Goal: Book appointment/travel/reservation

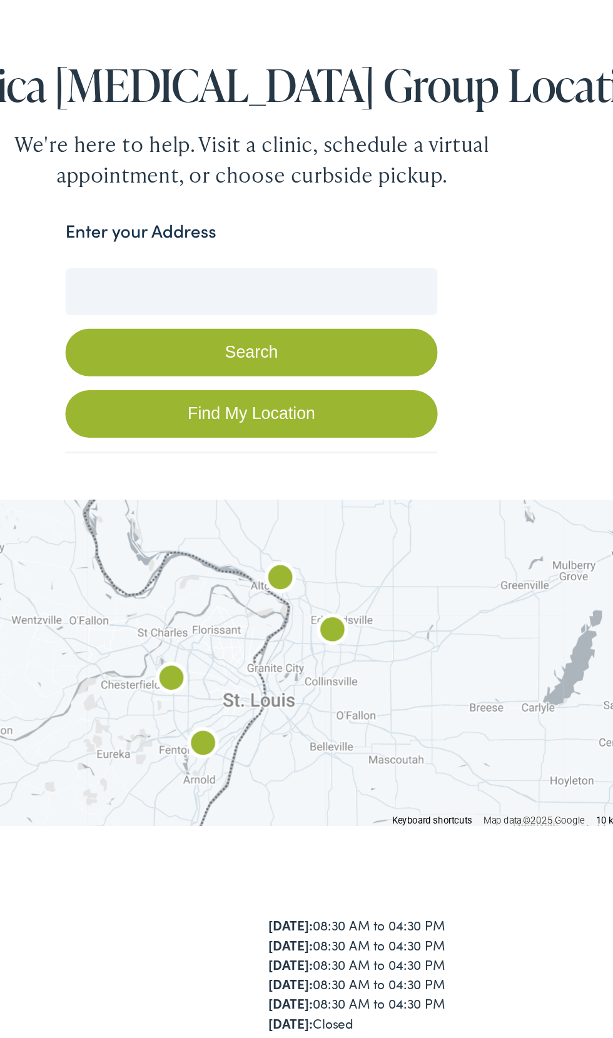
scroll to position [1, 0]
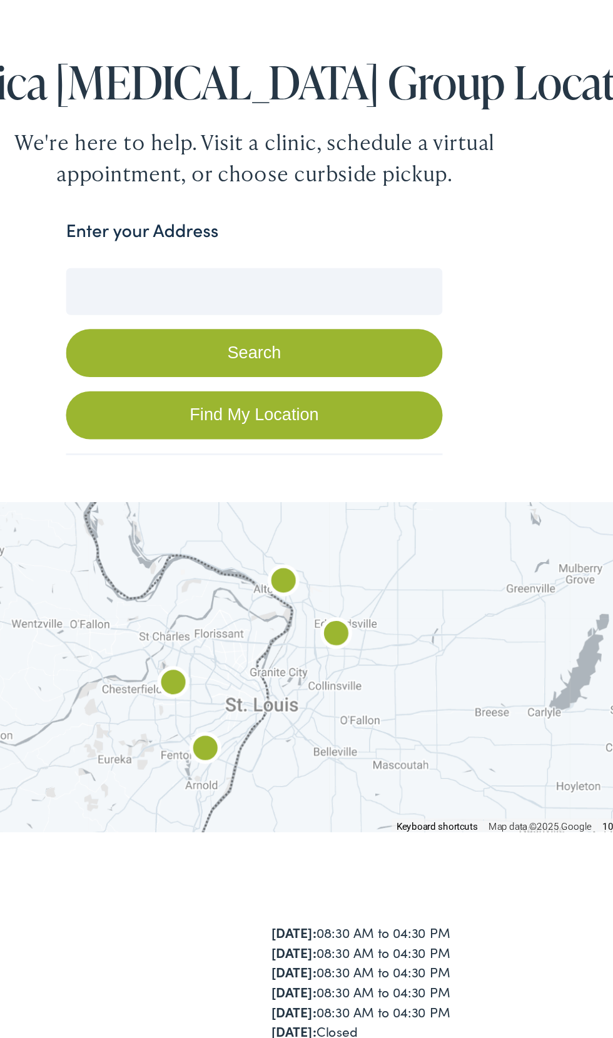
click at [356, 362] on button "Search" at bounding box center [306, 359] width 250 height 32
click at [338, 312] on input "Enter your Address" at bounding box center [306, 317] width 250 height 31
click at [339, 316] on input "Enter your Address" at bounding box center [306, 317] width 250 height 31
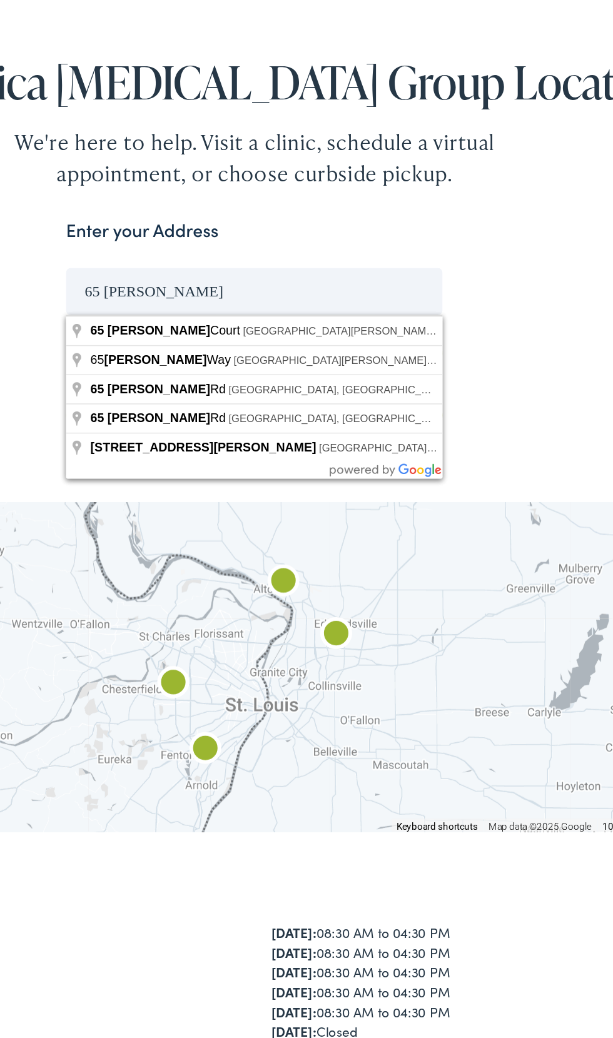
type input "65 hesters"
click at [181, 343] on button "Search" at bounding box center [306, 359] width 250 height 32
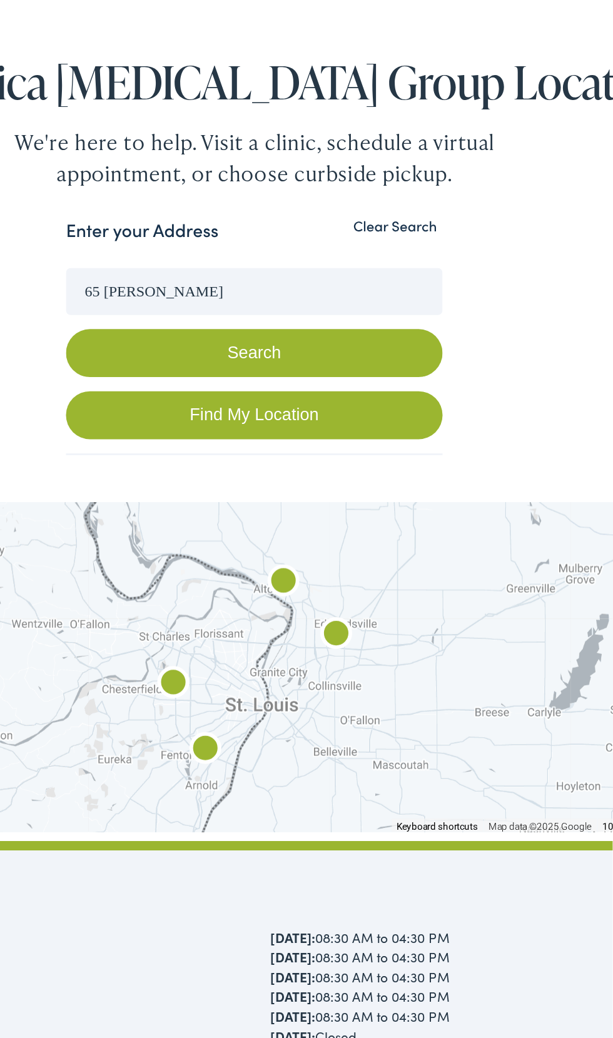
click at [356, 362] on button "Search" at bounding box center [306, 359] width 250 height 32
click at [343, 347] on button "Search" at bounding box center [306, 359] width 250 height 32
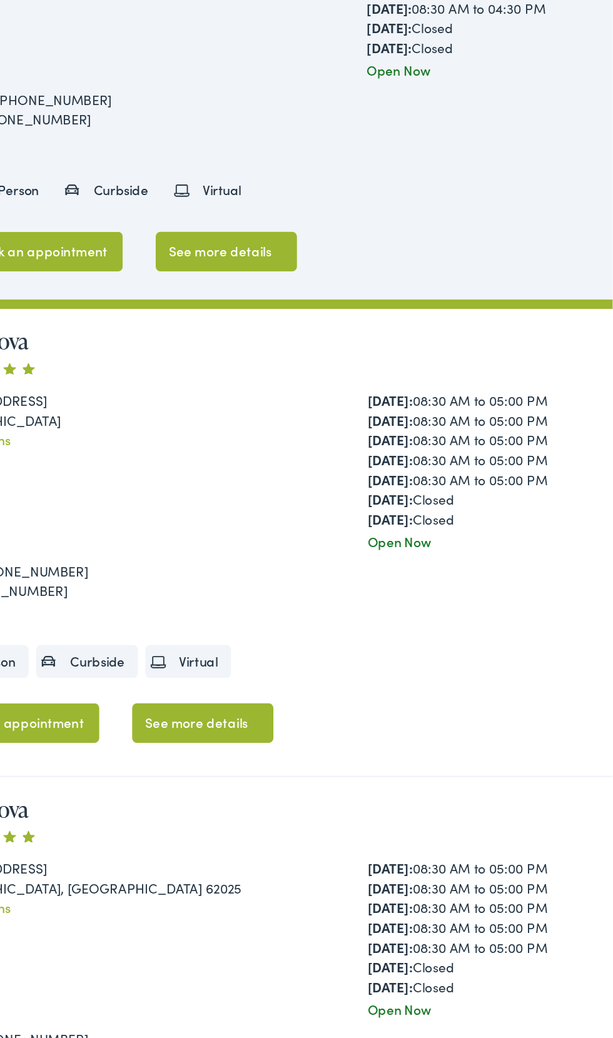
scroll to position [702, 0]
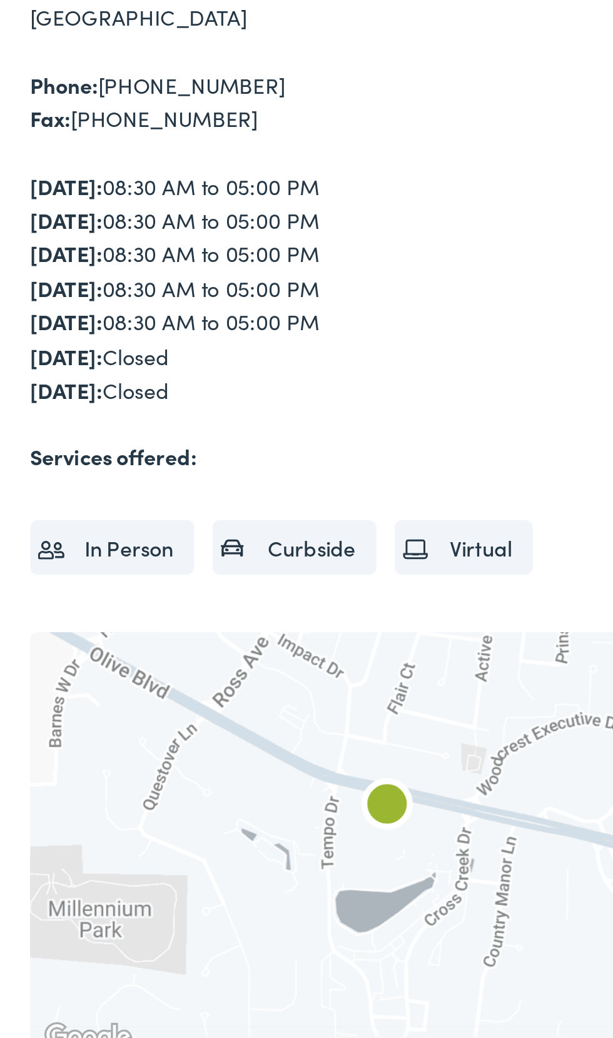
scroll to position [13, 0]
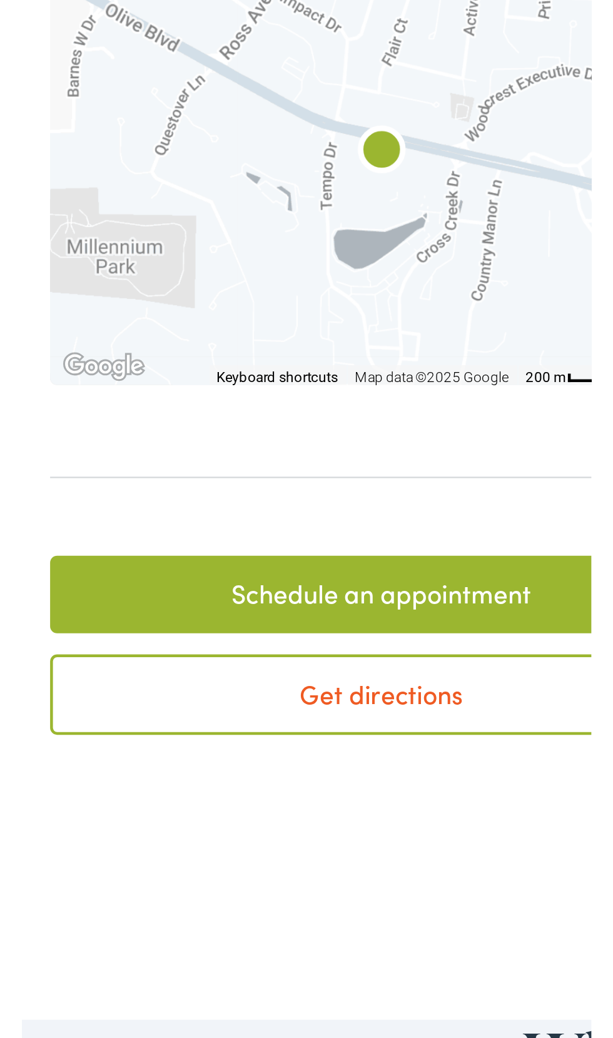
click at [191, 791] on link "Schedule an appointment" at bounding box center [160, 794] width 294 height 35
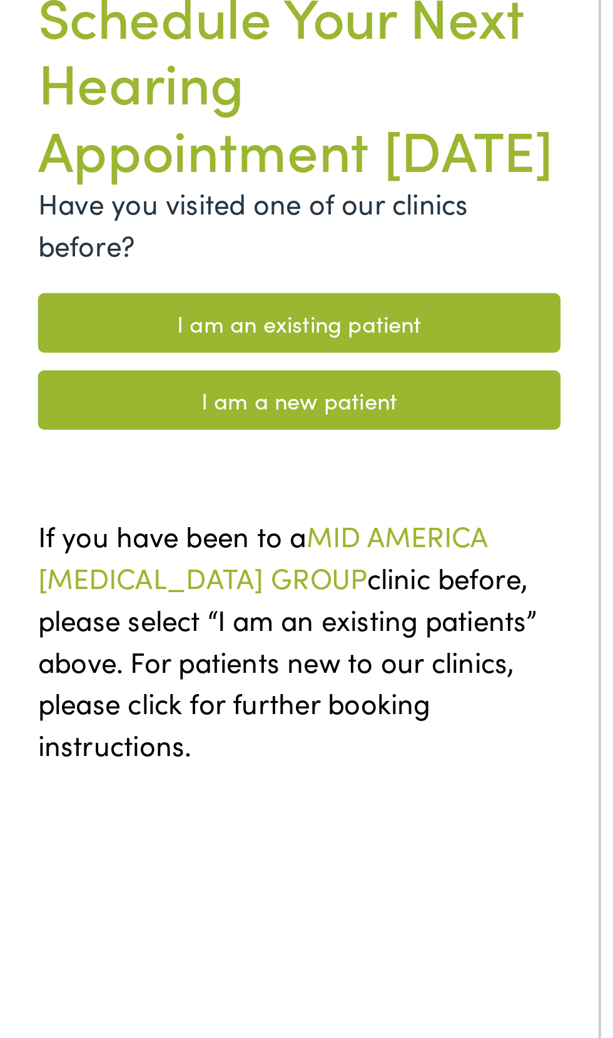
click at [205, 315] on link "I am an existing patient" at bounding box center [148, 312] width 258 height 29
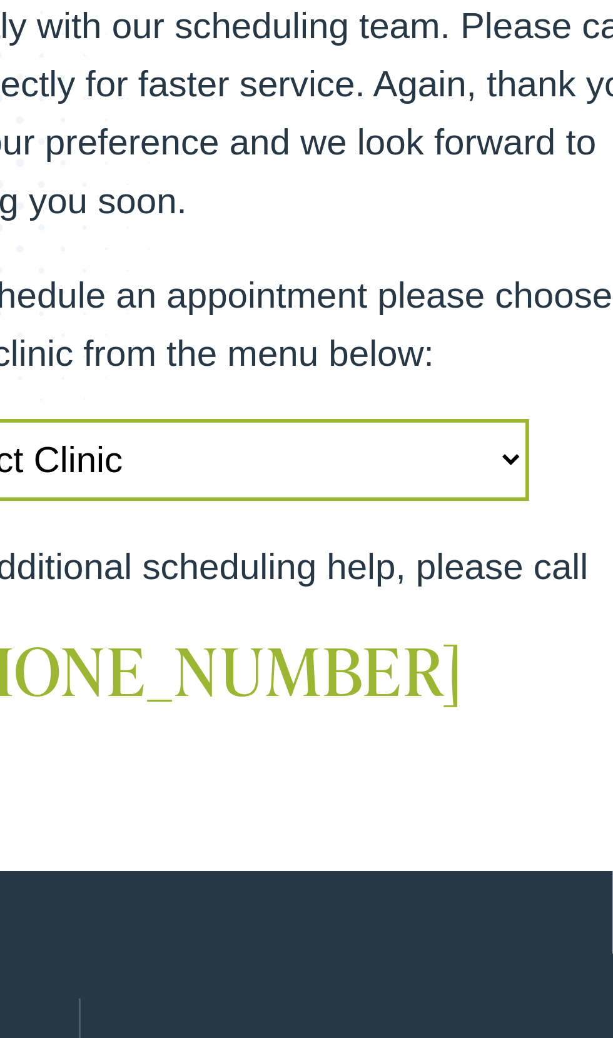
click at [545, 526] on select "Select Clinic Alton-IL-AudioNova 3511 College Ave Creve Coeur-MO-AudioNova 1235…" at bounding box center [442, 517] width 212 height 28
select select "https://midamerica.alpacaaudiology.com/locations/creve-coeur-mo/"
click at [336, 503] on select "Select Clinic Alton-IL-AudioNova 3511 College Ave Creve Coeur-MO-AudioNova 1235…" at bounding box center [442, 517] width 212 height 28
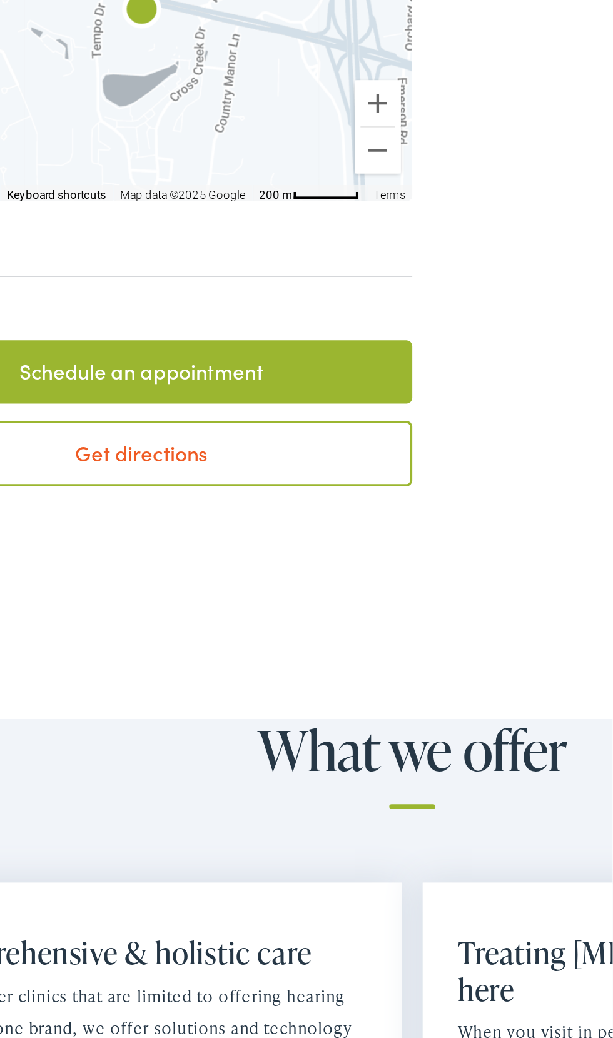
scroll to position [320, 0]
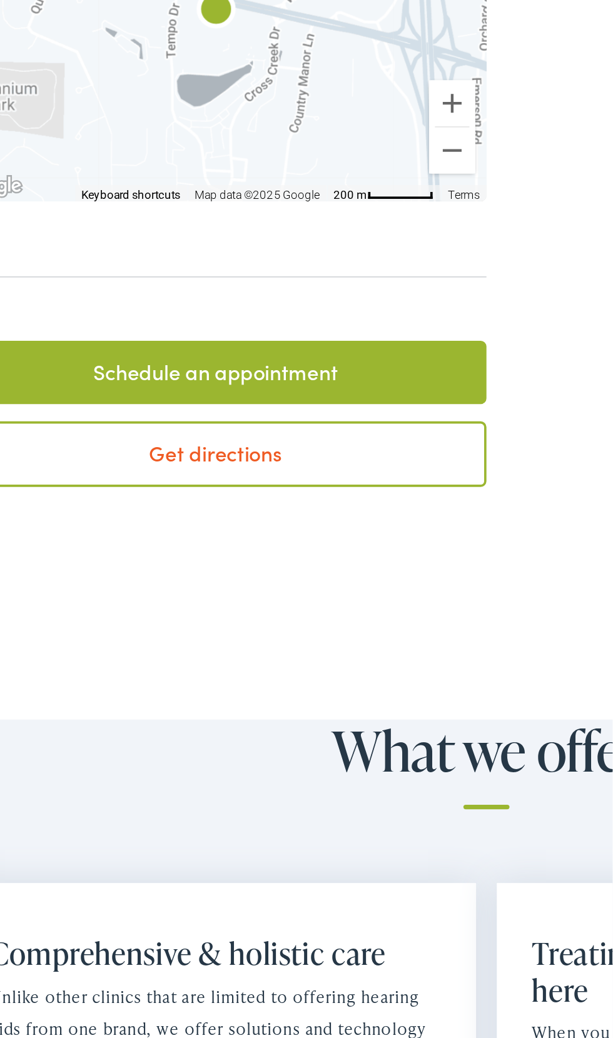
click at [234, 486] on link "Schedule an appointment" at bounding box center [160, 486] width 294 height 35
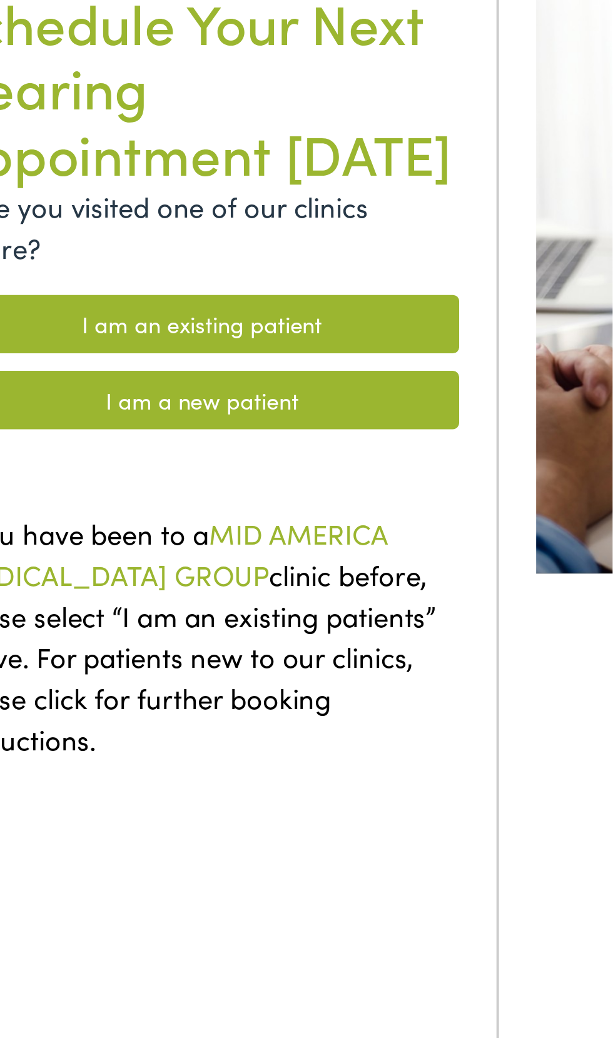
click at [232, 308] on link "I am an existing patient" at bounding box center [148, 312] width 258 height 29
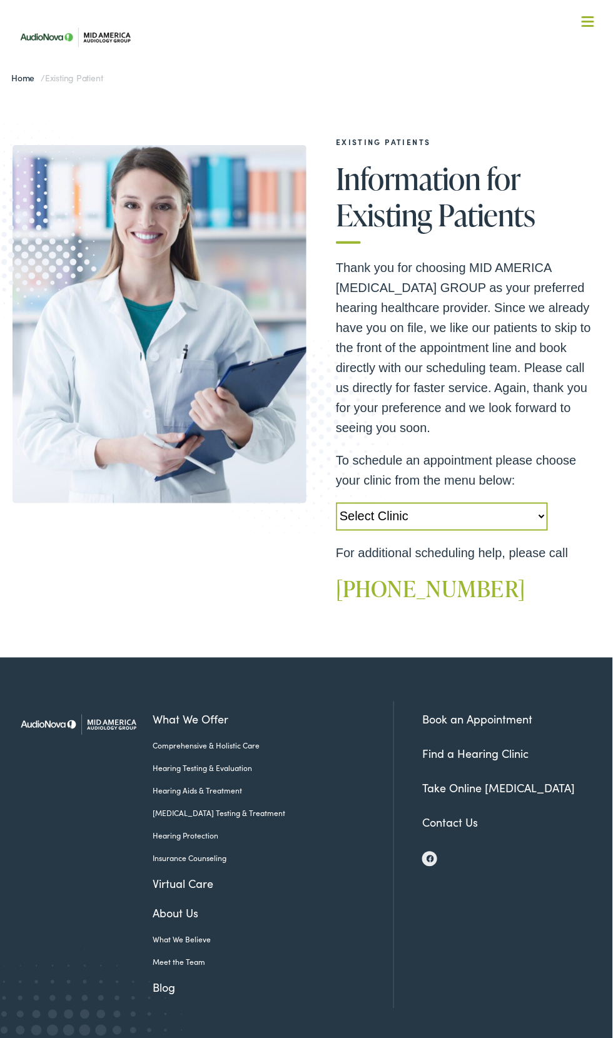
click at [520, 529] on select "Select Clinic Alton-IL-AudioNova 3511 College Ave Creve Coeur-MO-AudioNova 1235…" at bounding box center [442, 517] width 212 height 28
select select "https://midamerica.alpacaaudiology.com/locations/creve-coeur-mo/"
click at [336, 503] on select "Select Clinic Alton-IL-AudioNova 3511 College Ave Creve Coeur-MO-AudioNova 1235…" at bounding box center [442, 517] width 212 height 28
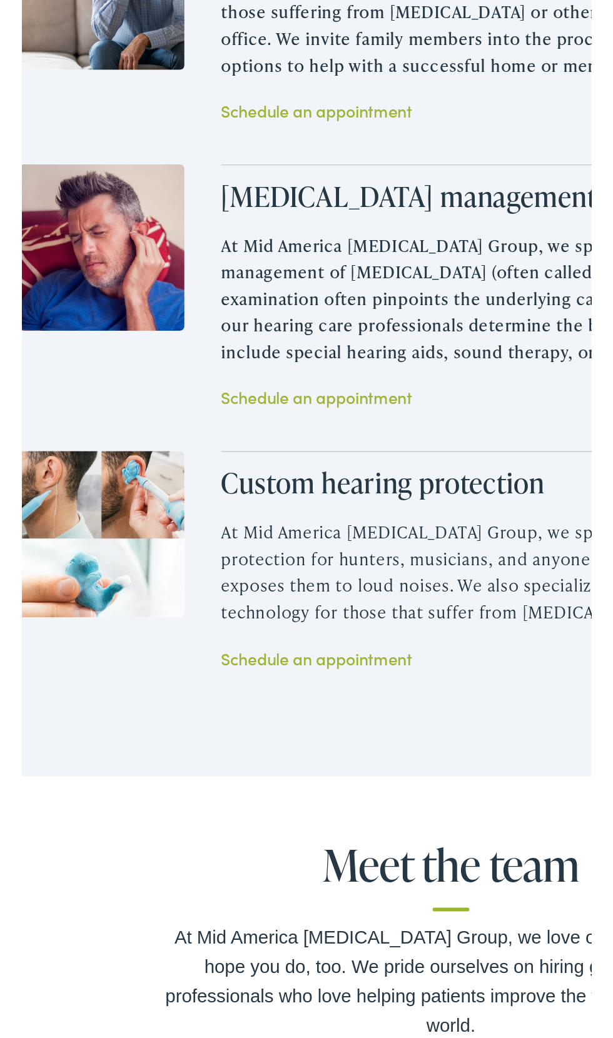
scroll to position [1552, 0]
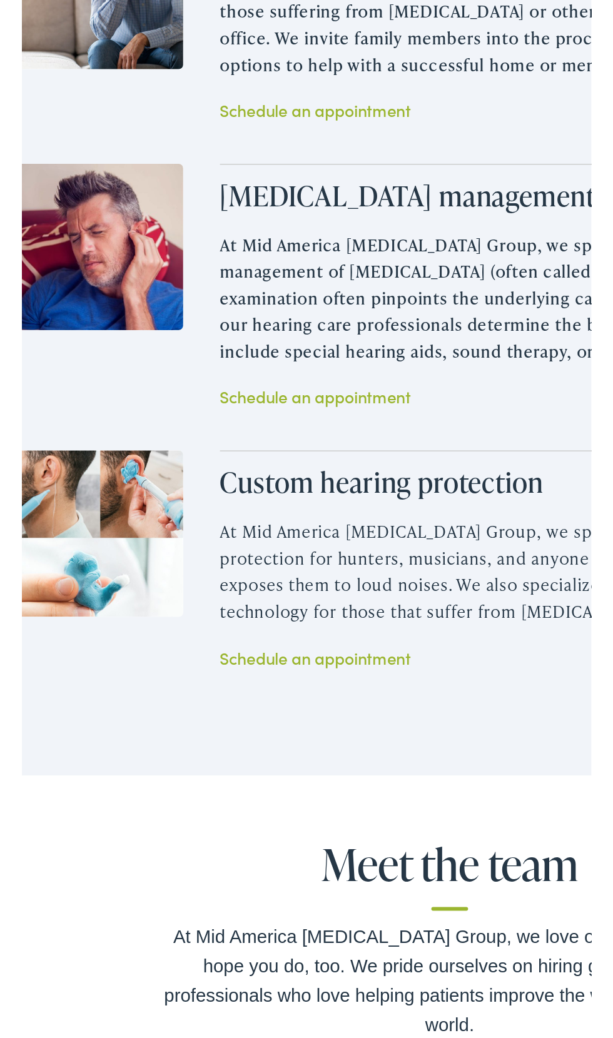
click at [256, 862] on link "Schedule an appointment" at bounding box center [215, 859] width 130 height 16
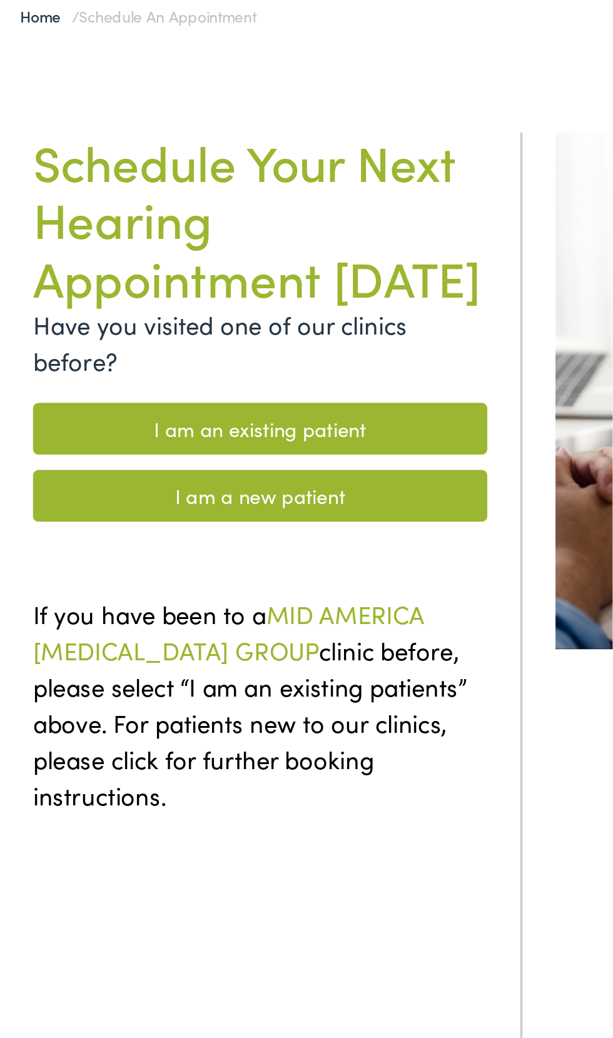
click at [229, 303] on link "I am an existing patient" at bounding box center [148, 312] width 258 height 29
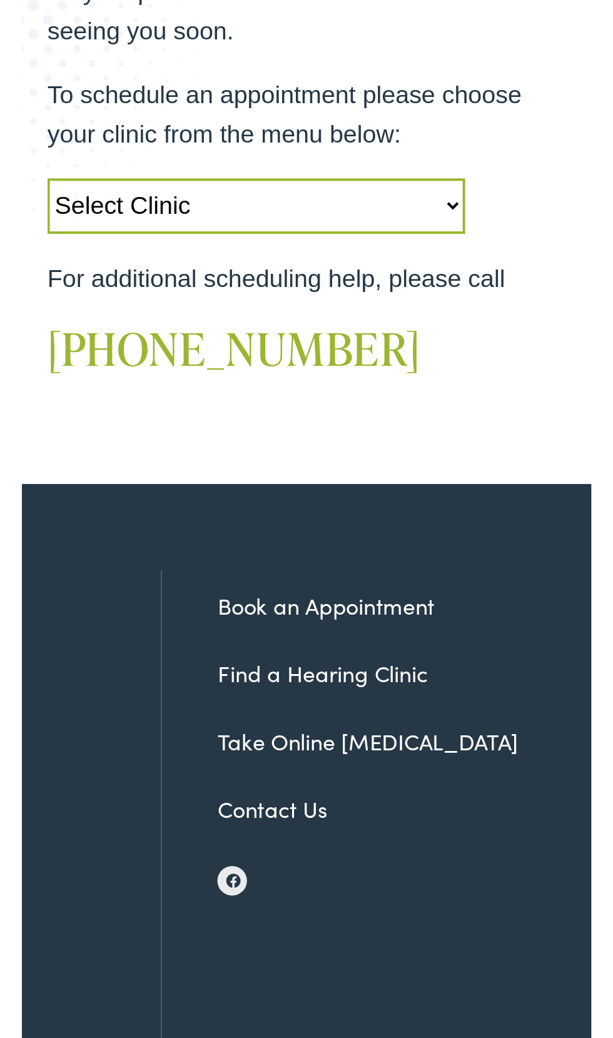
click at [524, 722] on link "Book an Appointment" at bounding box center [477, 720] width 110 height 16
